Goal: Register for event/course

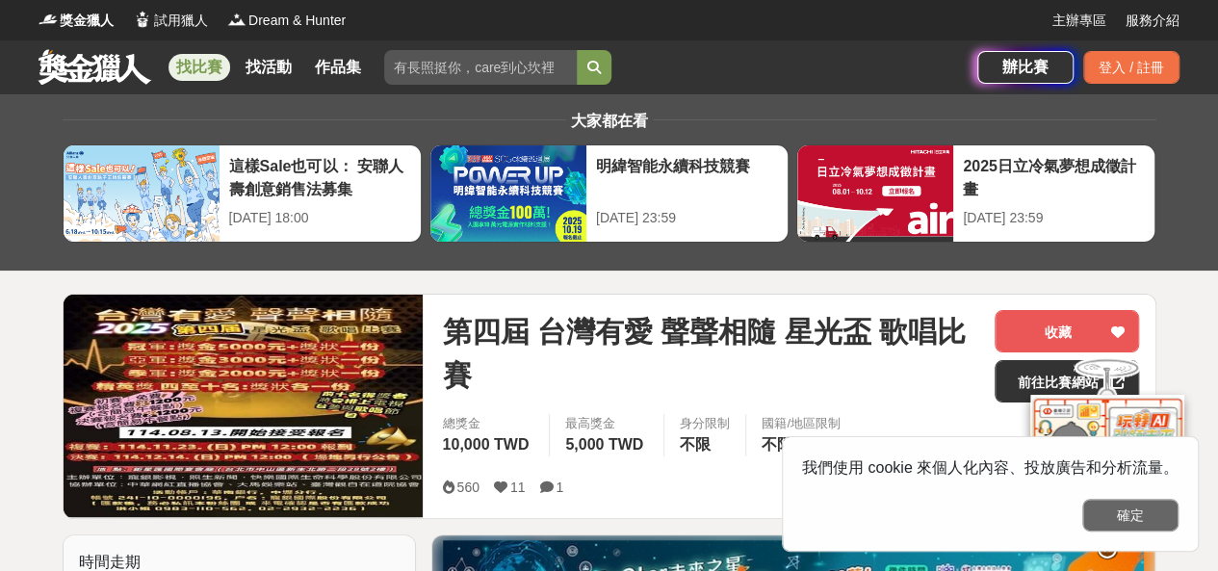
click at [1126, 514] on button "確定" at bounding box center [1130, 515] width 96 height 33
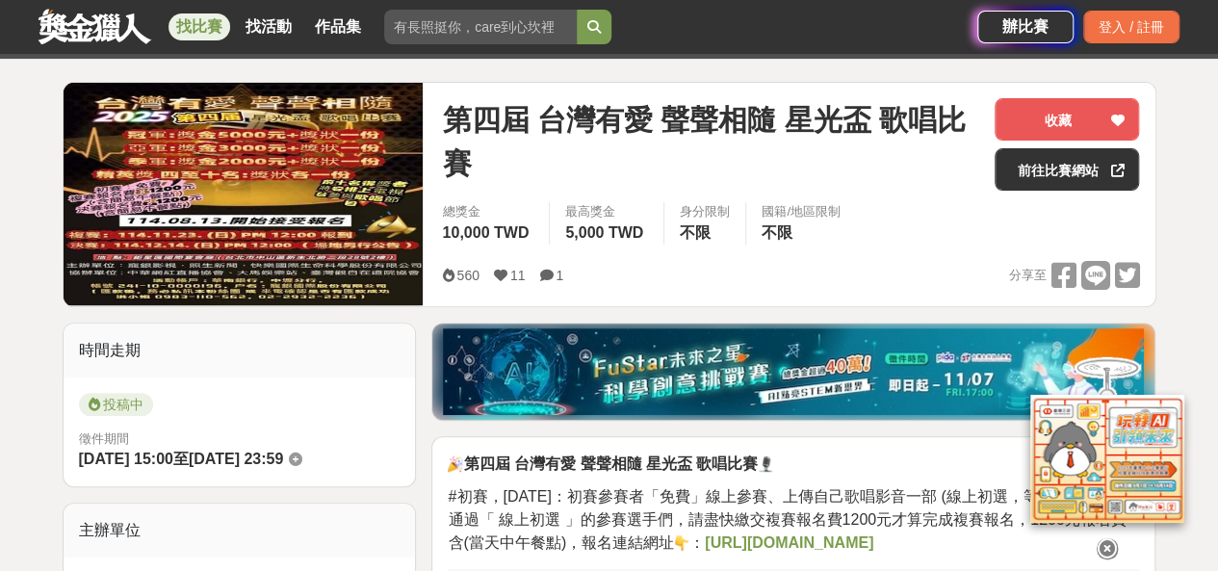
scroll to position [289, 0]
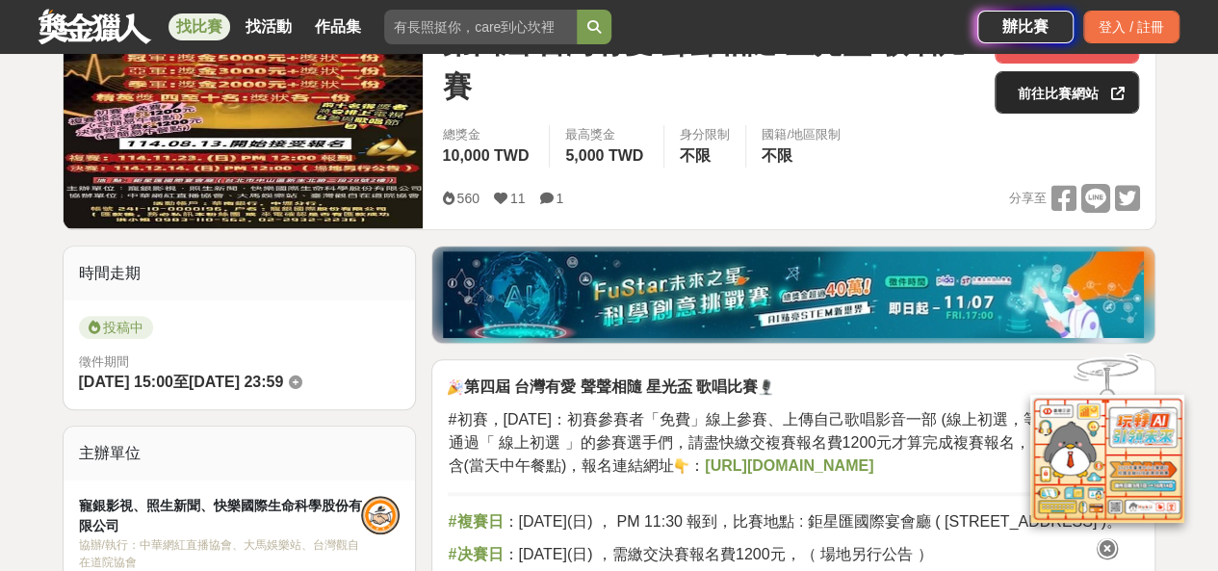
click at [1057, 88] on link "前往比賽網站" at bounding box center [1066, 92] width 144 height 42
click at [1092, 95] on link "前往比賽網站" at bounding box center [1066, 92] width 144 height 42
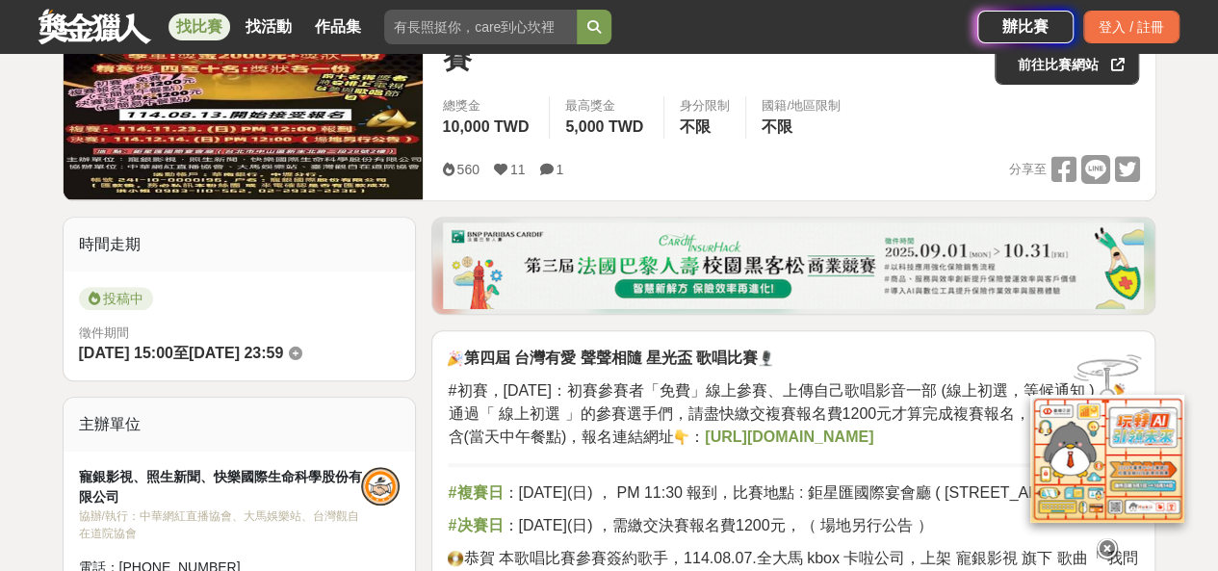
scroll to position [96, 0]
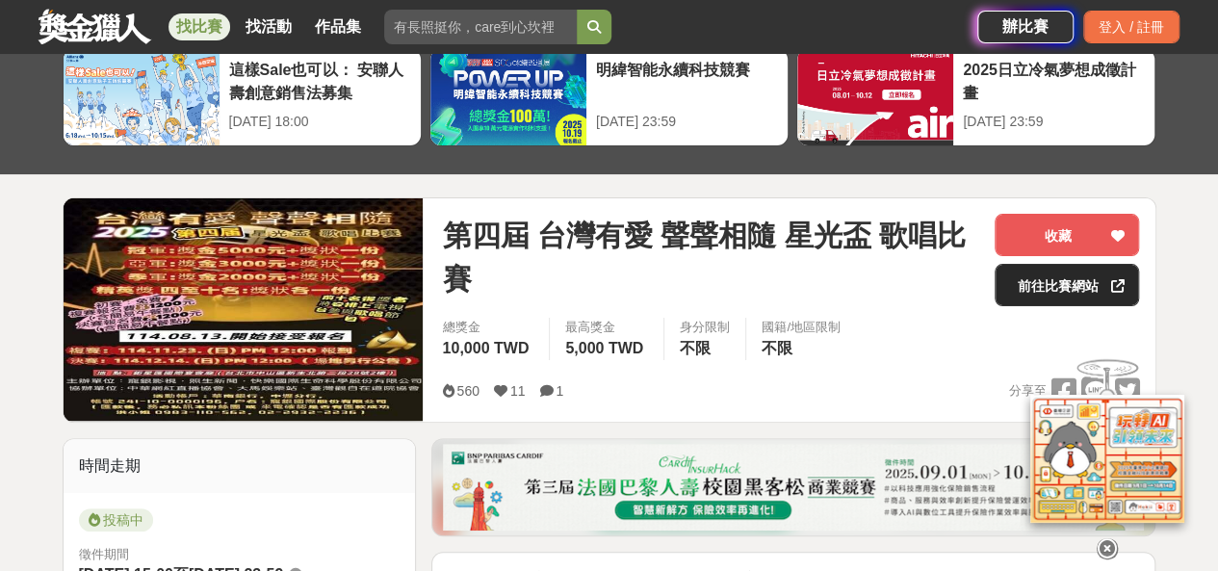
click at [1067, 286] on link "前往比賽網站" at bounding box center [1066, 285] width 144 height 42
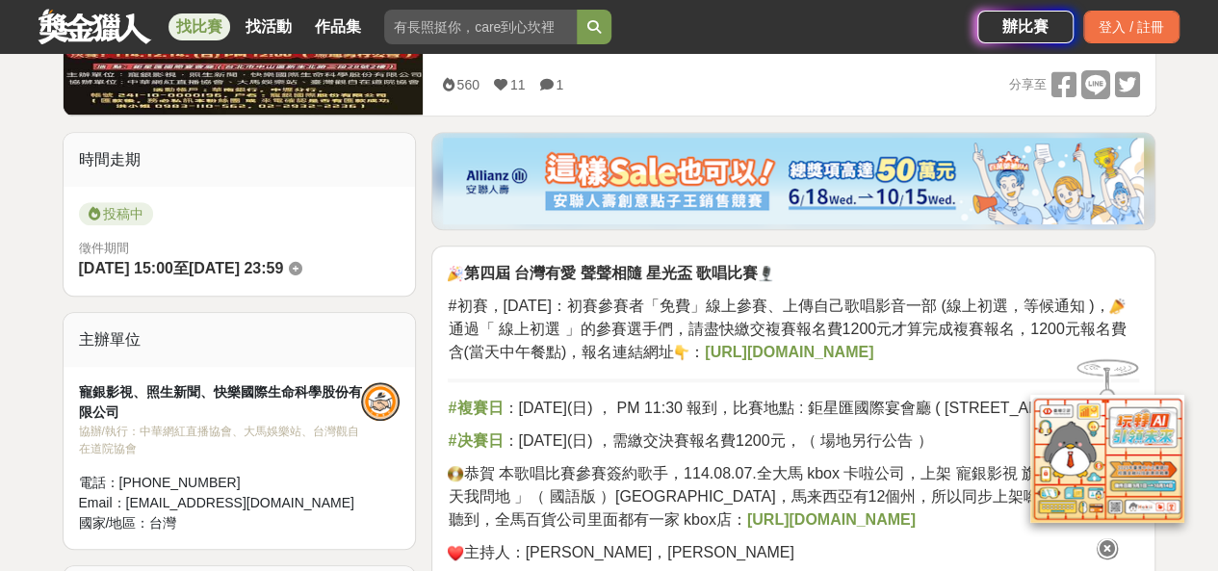
scroll to position [481, 0]
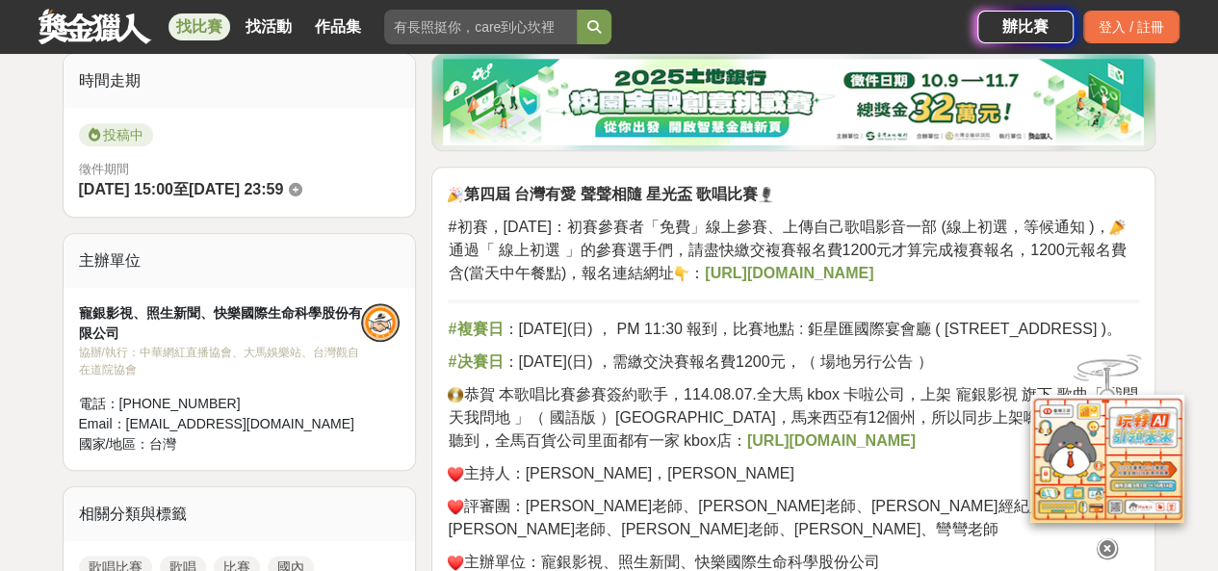
click at [873, 274] on strong "https://forms.gle/QVFwcJ55ebNy2met6" at bounding box center [789, 273] width 168 height 16
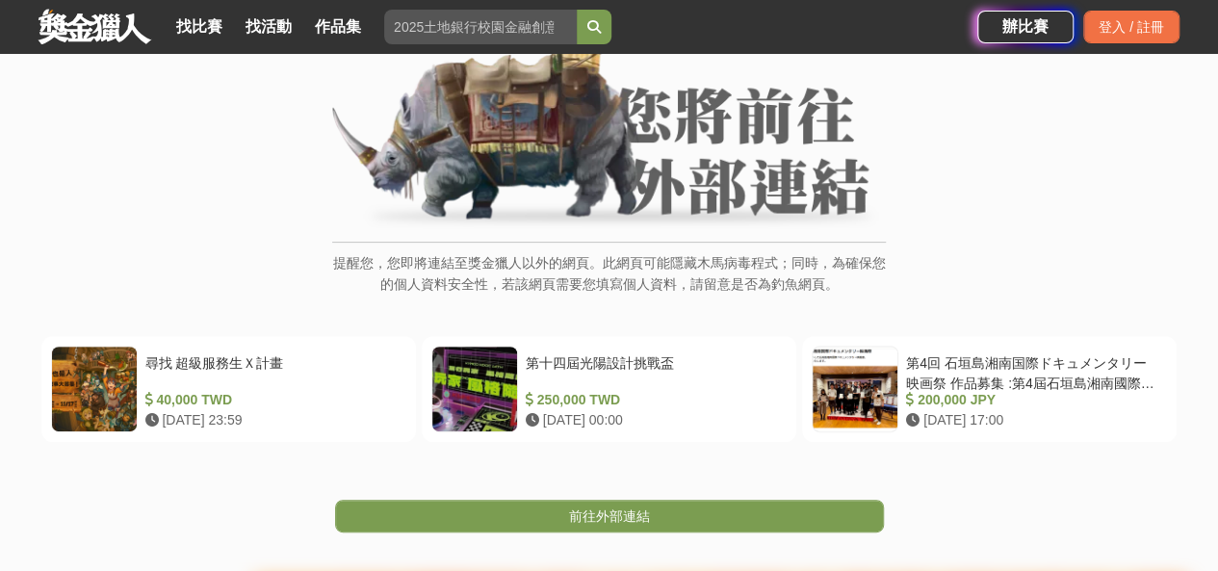
scroll to position [385, 0]
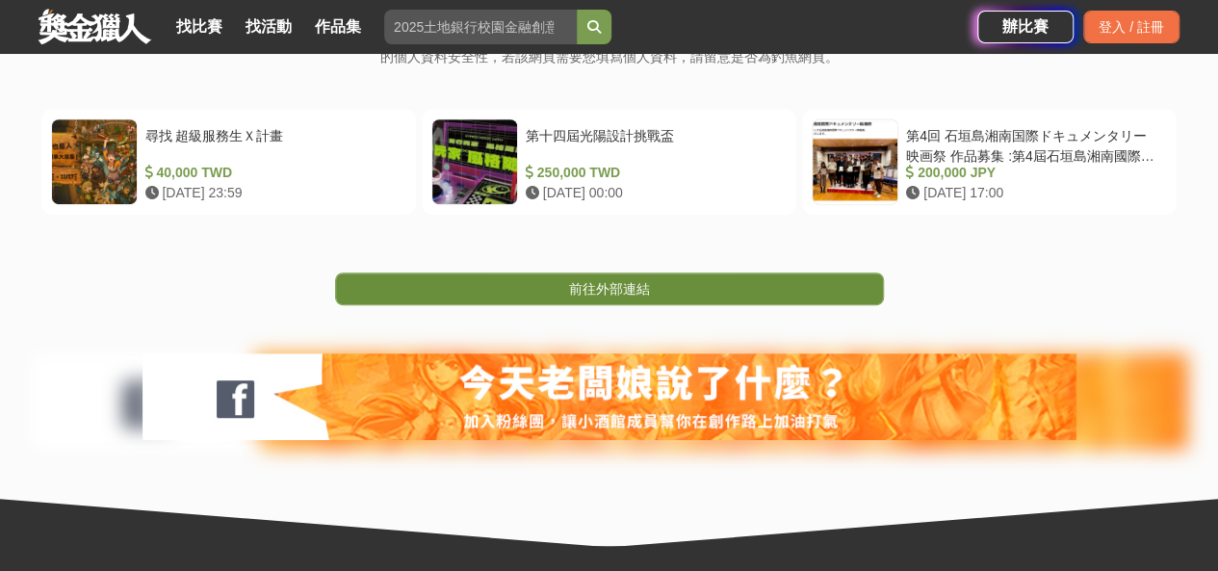
click at [791, 276] on link "前往外部連結" at bounding box center [609, 288] width 549 height 33
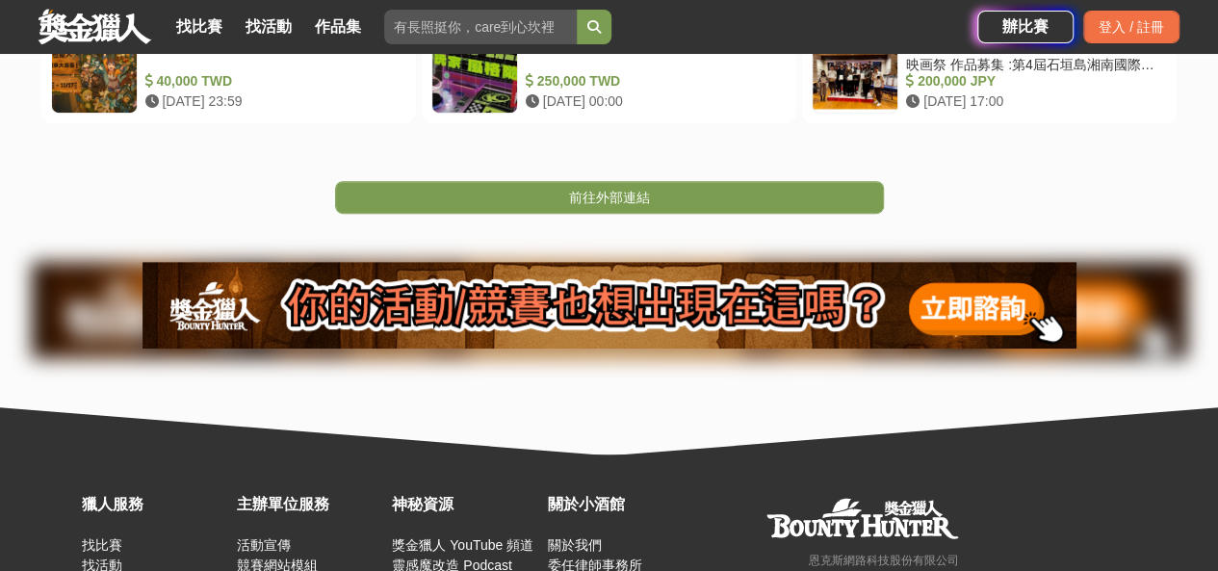
scroll to position [385, 0]
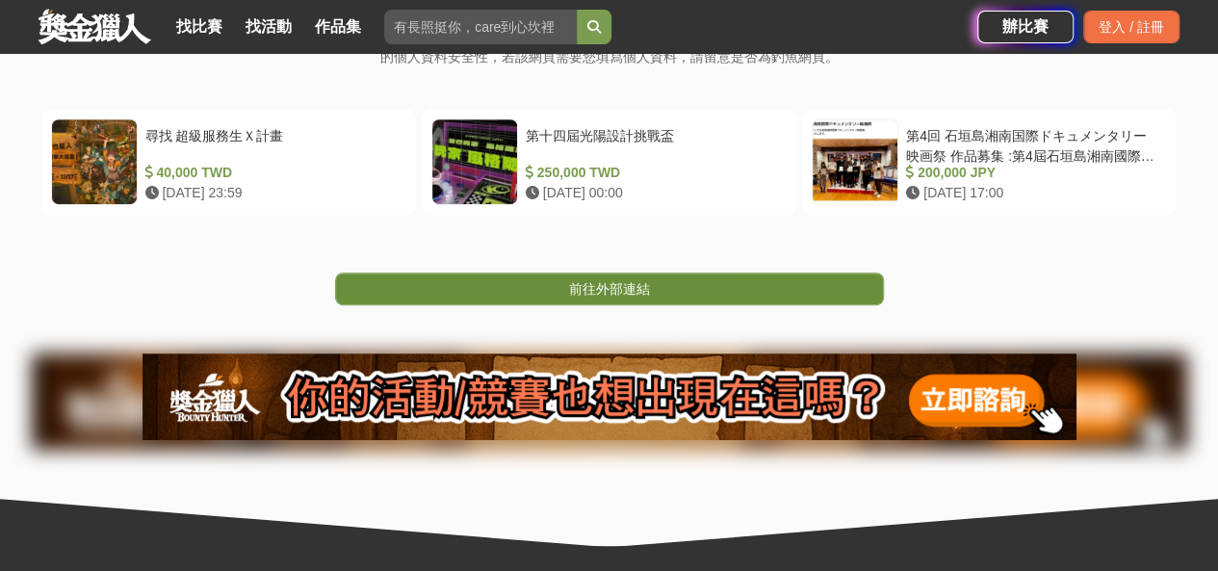
click at [697, 297] on link "前往外部連結" at bounding box center [609, 288] width 549 height 33
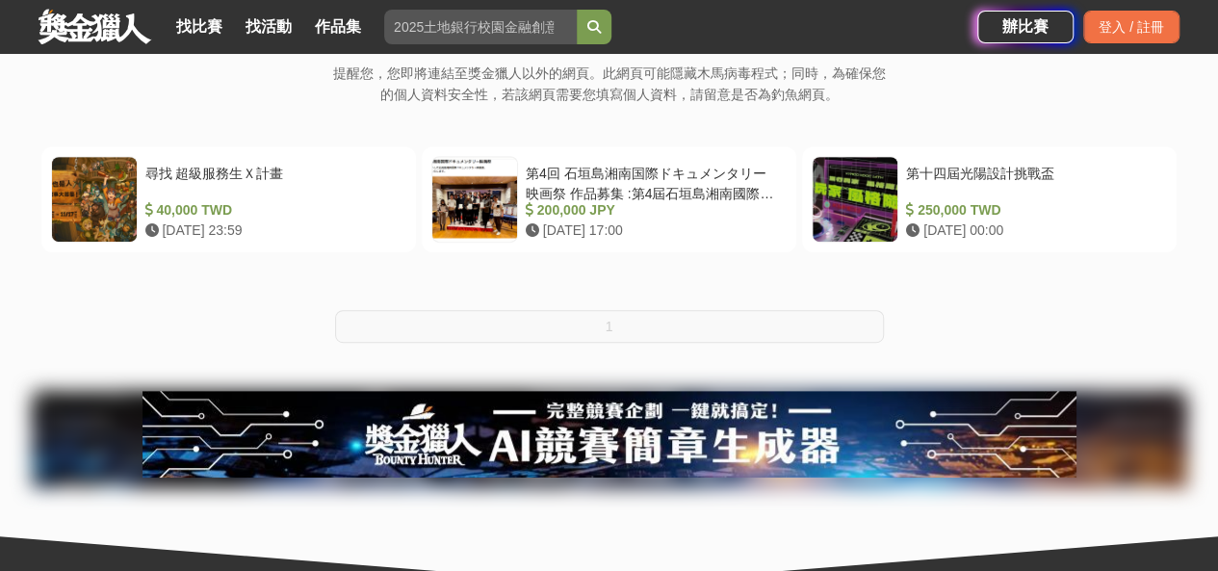
scroll to position [481, 0]
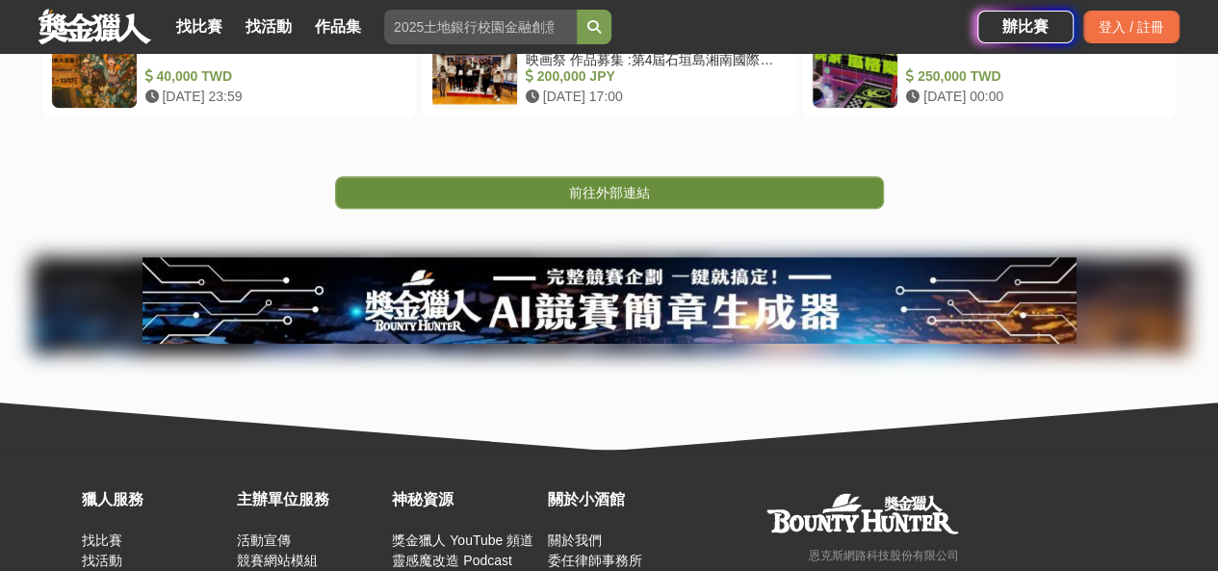
click at [719, 197] on link "前往外部連結" at bounding box center [609, 192] width 549 height 33
